Goal: Task Accomplishment & Management: Manage account settings

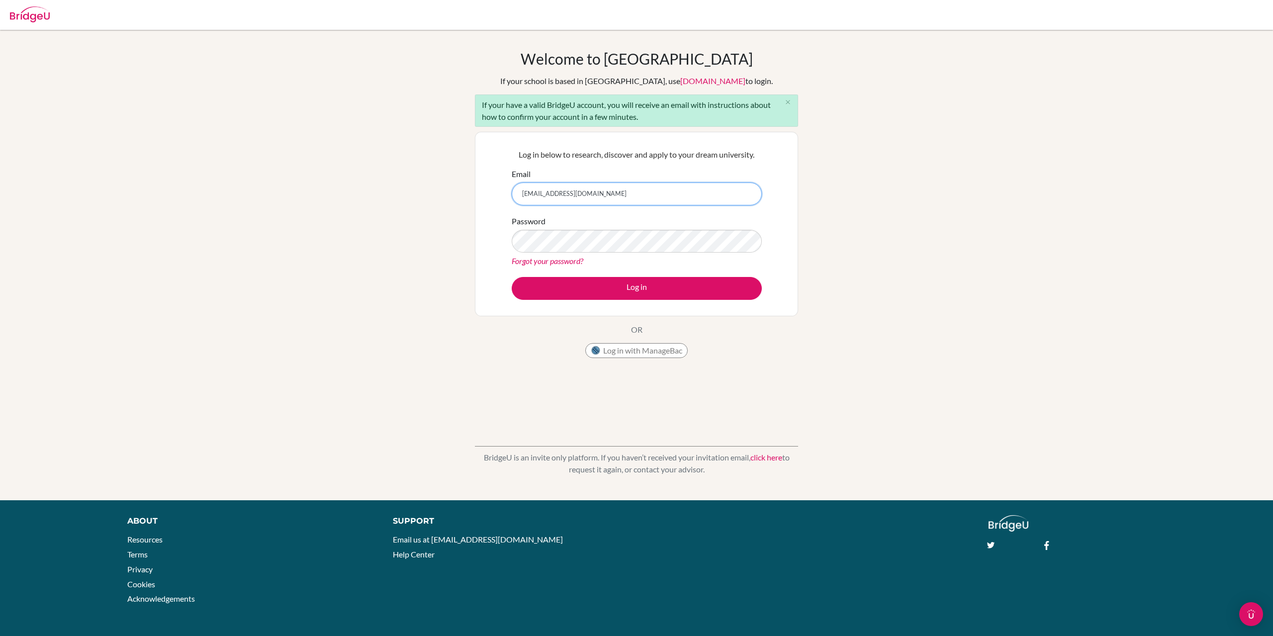
type input "vancefletcher@topamail.com"
click at [628, 192] on input "vancefletcher@topamail.com" at bounding box center [637, 194] width 250 height 23
type input "[EMAIL_ADDRESS][DOMAIN_NAME]"
click at [595, 288] on button "Log in" at bounding box center [637, 288] width 250 height 23
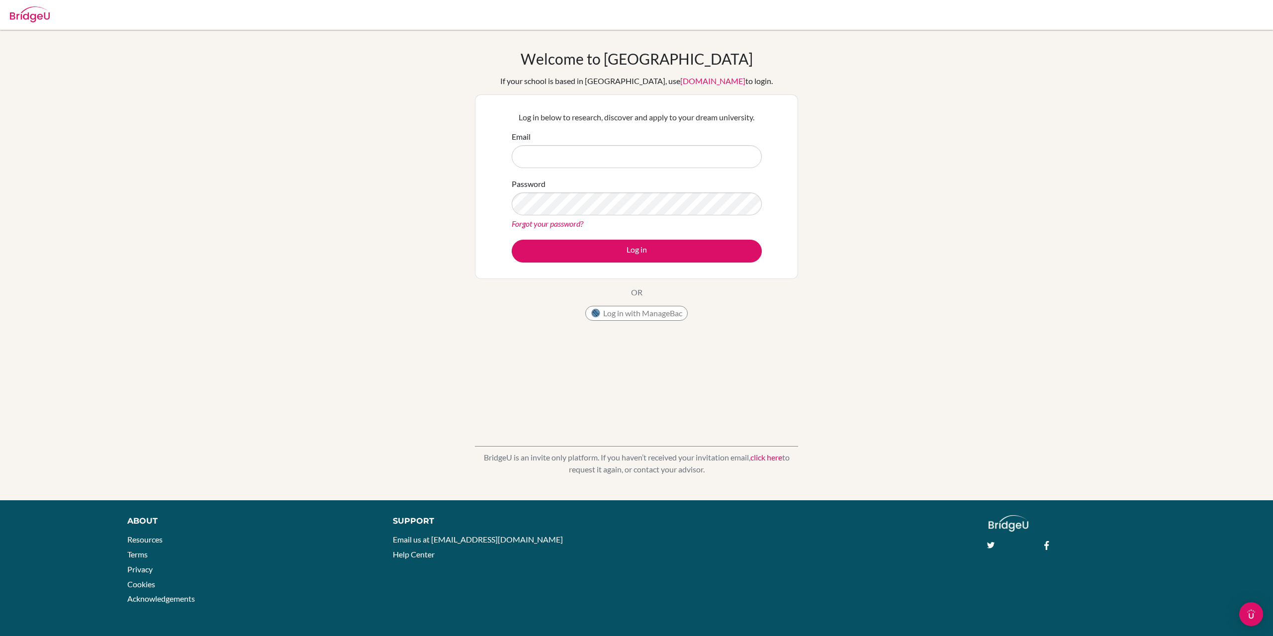
click at [557, 164] on input "Email" at bounding box center [637, 156] width 250 height 23
type input "[EMAIL_ADDRESS][DOMAIN_NAME]"
click at [587, 245] on button "Log in" at bounding box center [637, 251] width 250 height 23
click at [595, 258] on button "Log in" at bounding box center [637, 251] width 250 height 23
click at [919, 15] on icon at bounding box center [920, 14] width 10 height 10
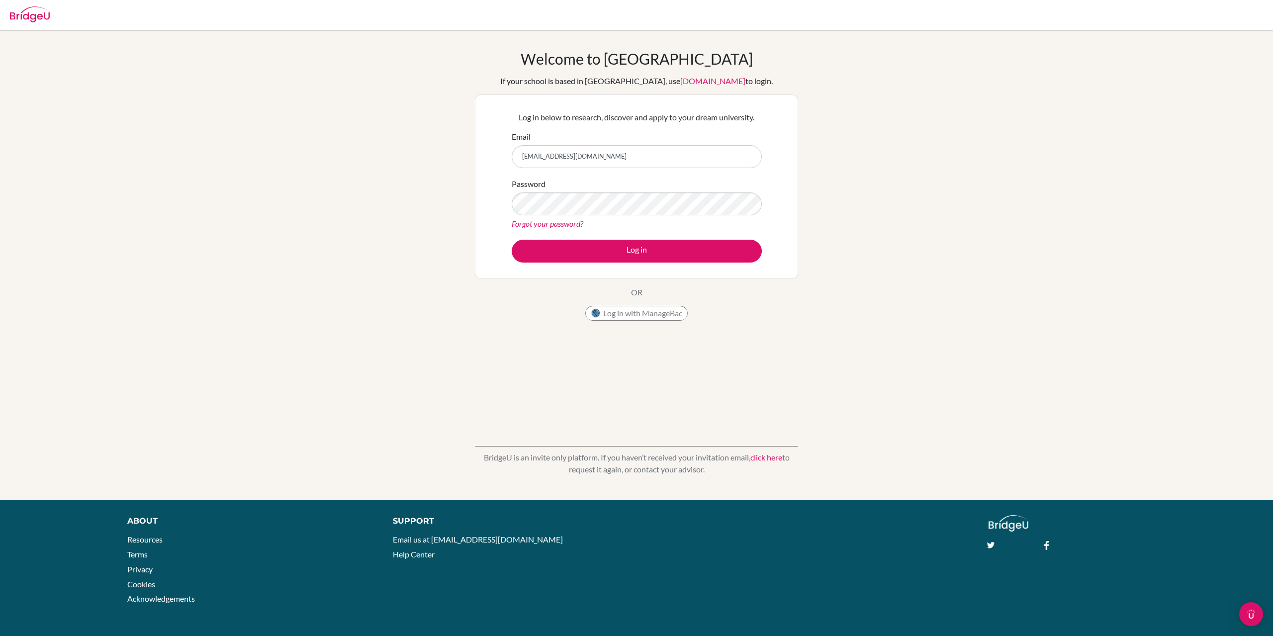
click at [553, 228] on div "Forgot your password?" at bounding box center [637, 224] width 250 height 12
click at [549, 223] on link "Forgot your password?" at bounding box center [548, 223] width 72 height 9
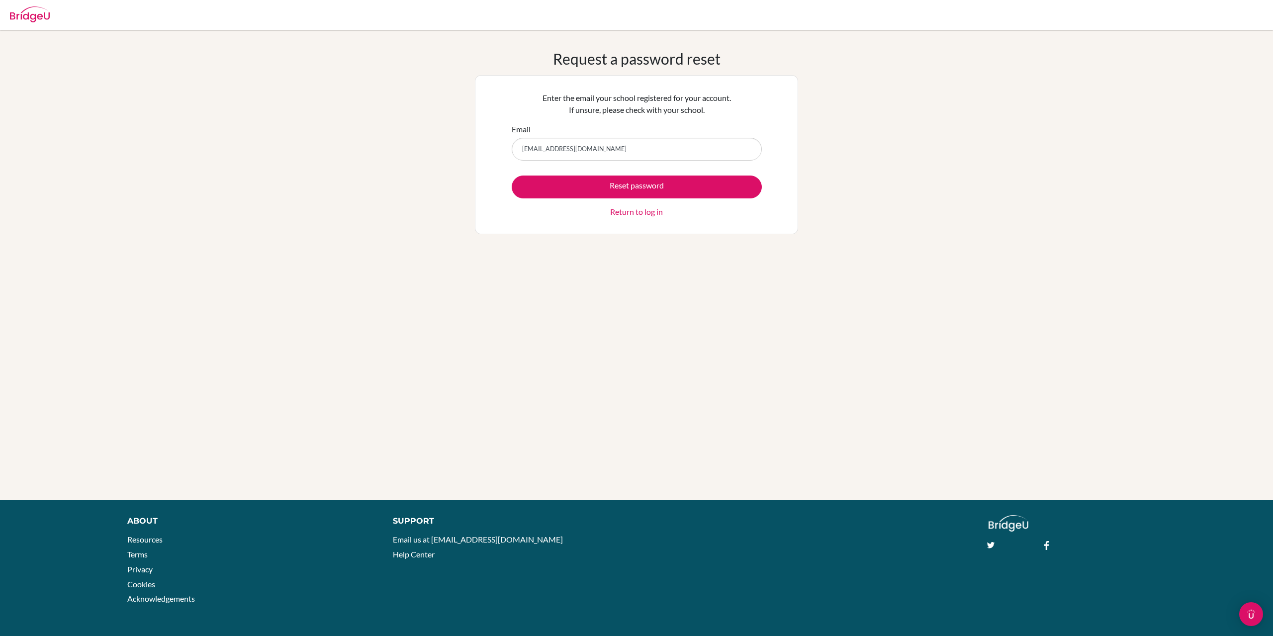
type input "[EMAIL_ADDRESS][DOMAIN_NAME]"
click at [512, 176] on button "Reset password" at bounding box center [637, 187] width 250 height 23
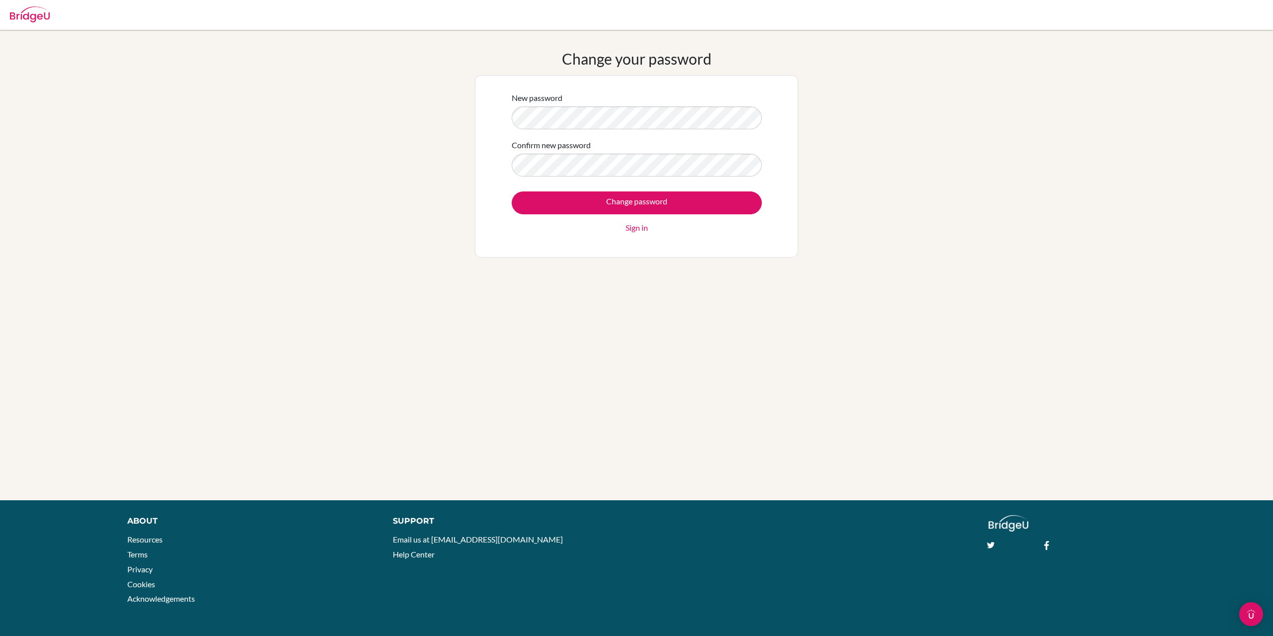
click at [551, 178] on form "New password Confirm new password Change password Sign in" at bounding box center [637, 163] width 250 height 142
click at [575, 195] on input "Change password" at bounding box center [637, 202] width 250 height 23
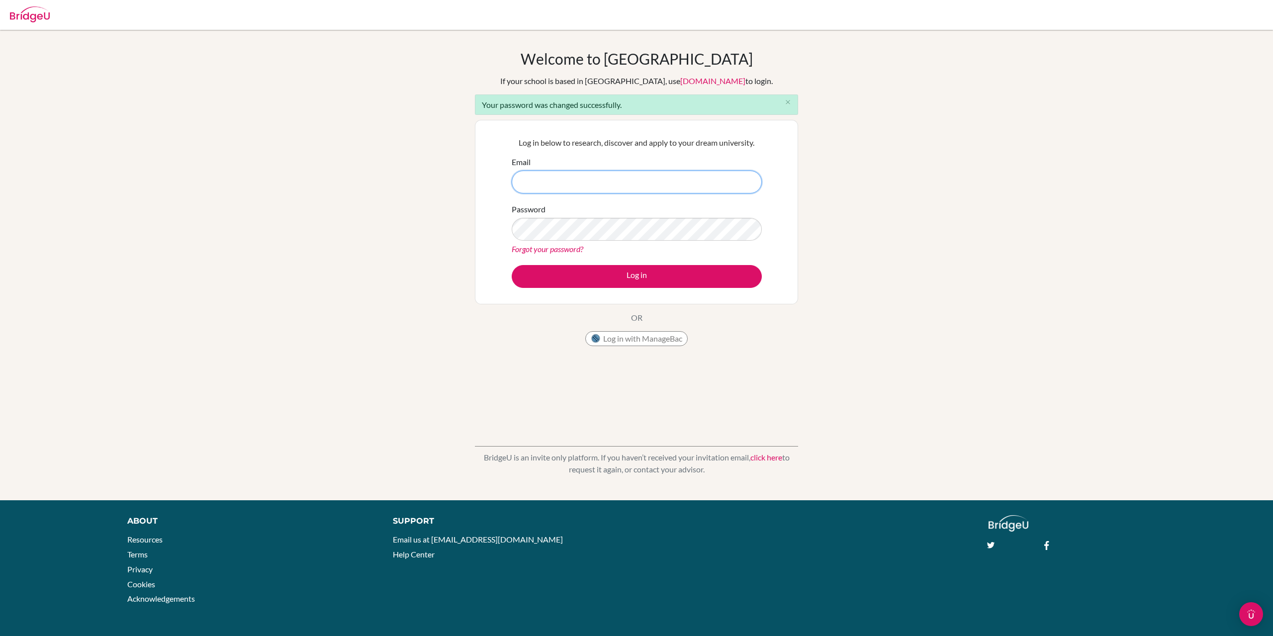
click at [603, 181] on input "Email" at bounding box center [637, 182] width 250 height 23
type input "[EMAIL_ADDRESS][DOMAIN_NAME]"
click at [597, 269] on button "Log in" at bounding box center [637, 276] width 250 height 23
